Goal: Find specific page/section: Find specific page/section

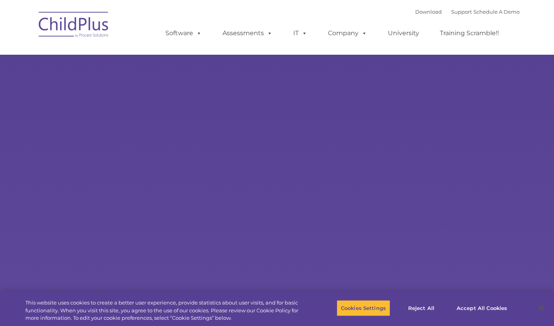
select select "MEDIUM"
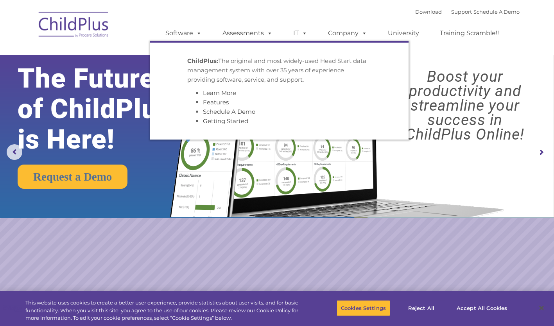
click at [187, 31] on link "Software" at bounding box center [184, 33] width 52 height 16
click at [209, 65] on p "ChildPlus: The original and most widely-used Head Start data management system …" at bounding box center [279, 70] width 184 height 28
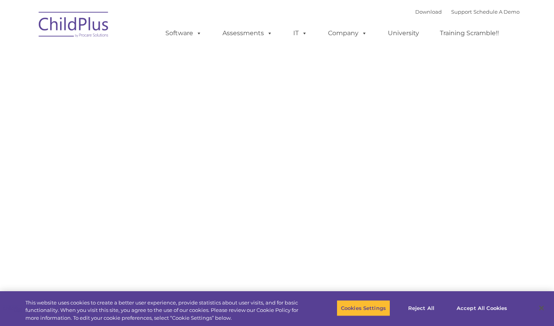
type input ""
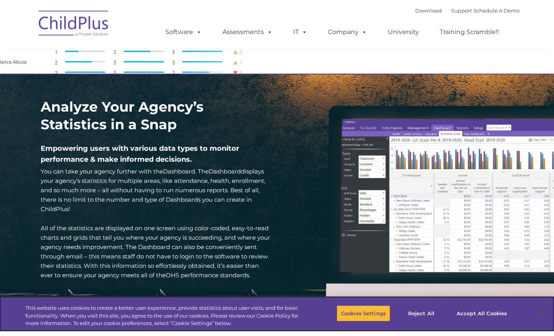
scroll to position [1052, 0]
